Goal: Transaction & Acquisition: Purchase product/service

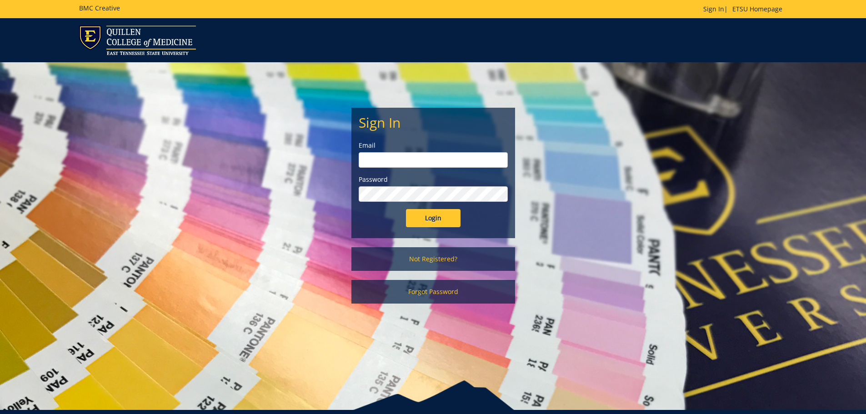
type input "arnoldje@etsu.edu"
click at [432, 217] on input "Login" at bounding box center [433, 218] width 55 height 18
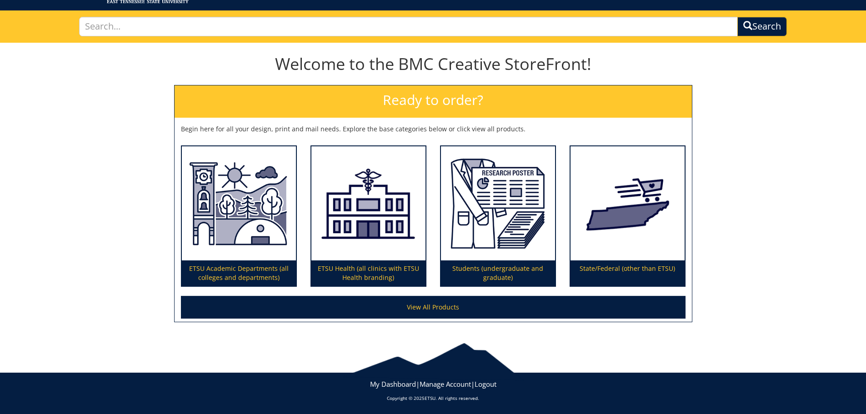
scroll to position [53, 0]
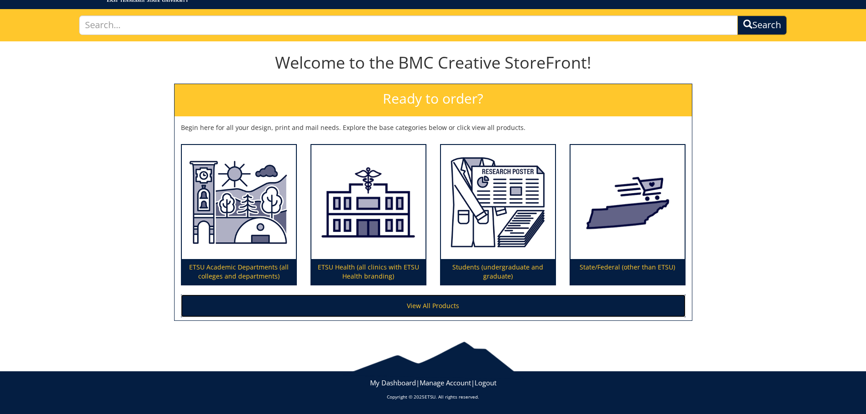
click at [443, 309] on link "View All Products" at bounding box center [433, 305] width 504 height 23
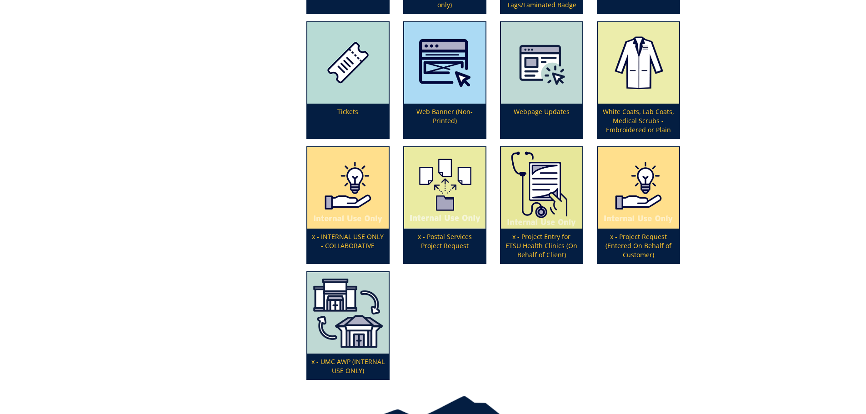
scroll to position [3017, 0]
